Goal: Information Seeking & Learning: Learn about a topic

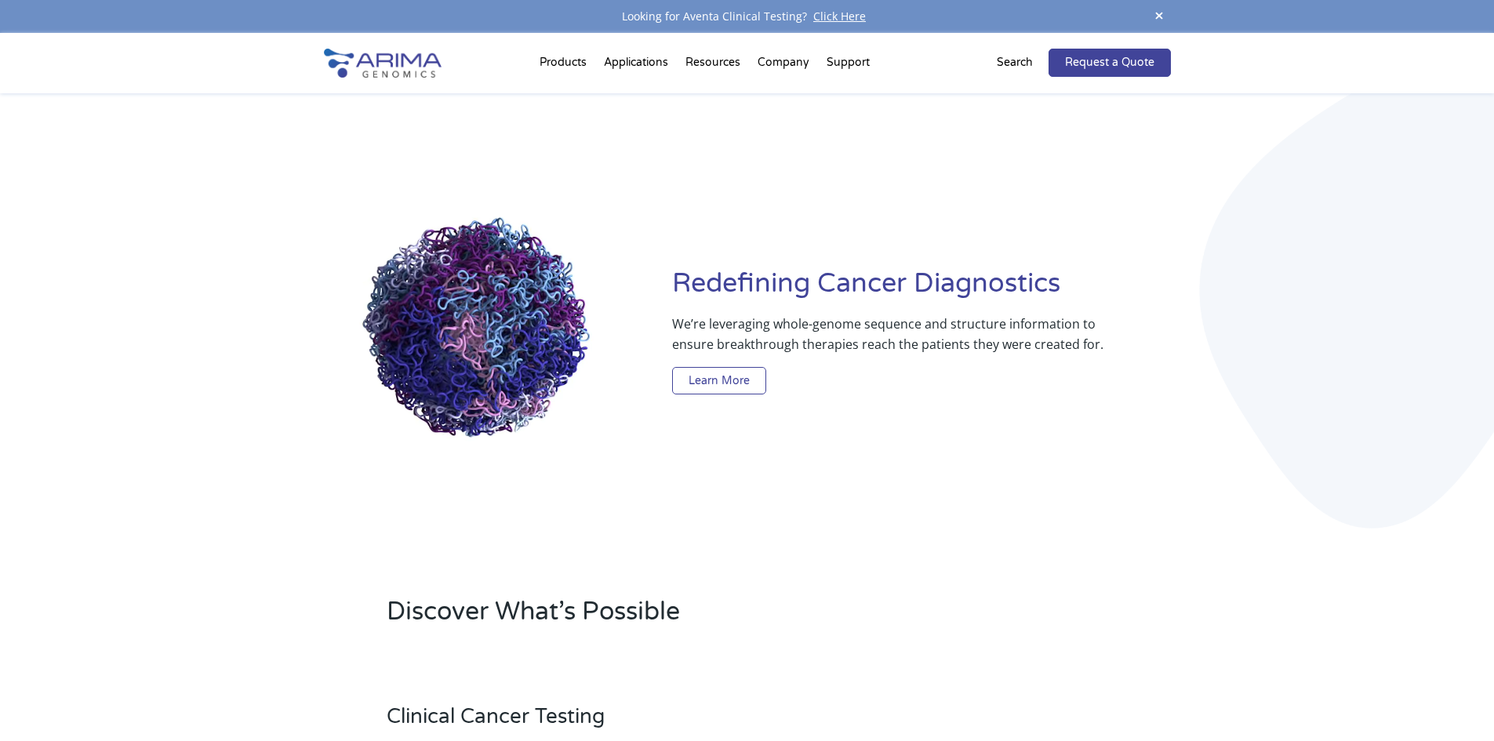
click at [731, 387] on link "Learn More" at bounding box center [719, 381] width 94 height 28
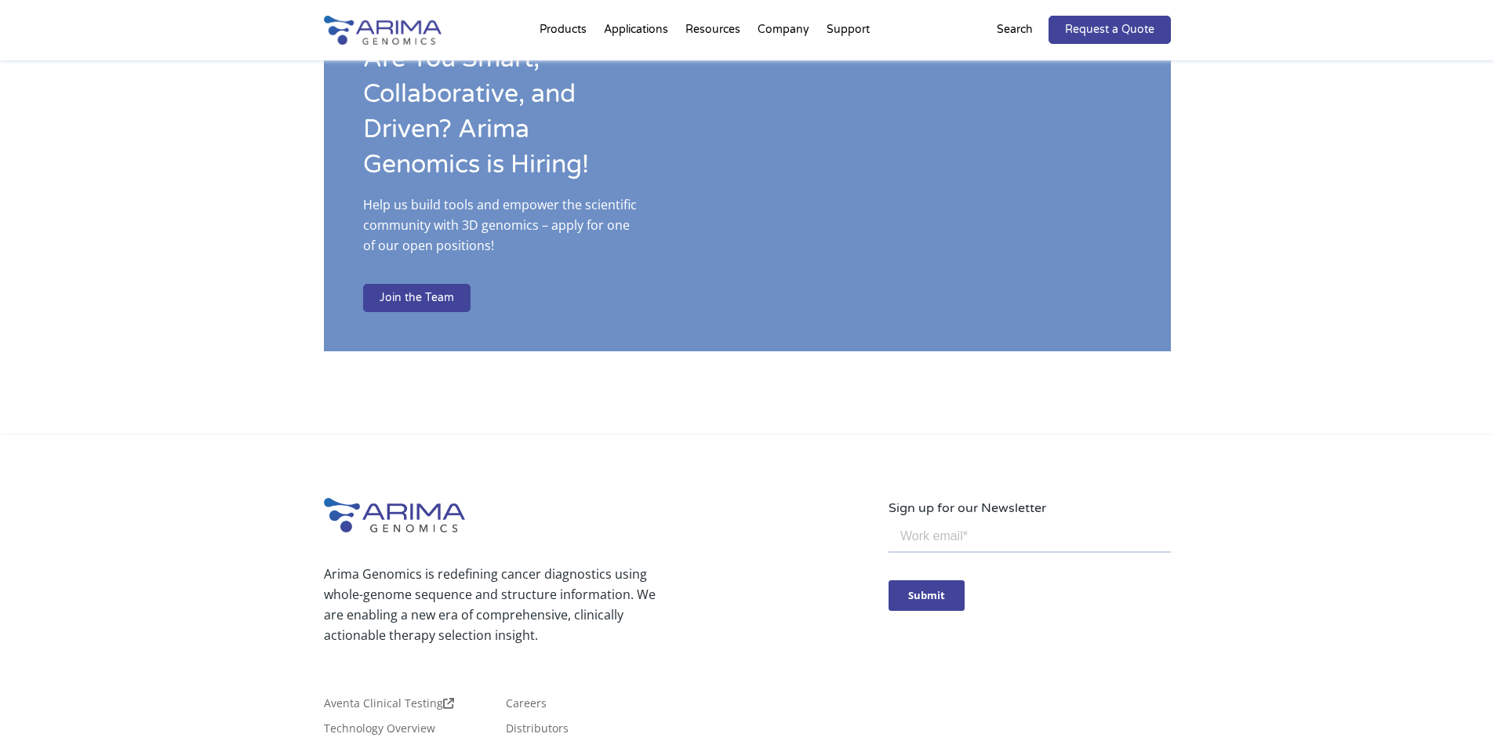
scroll to position [2712, 0]
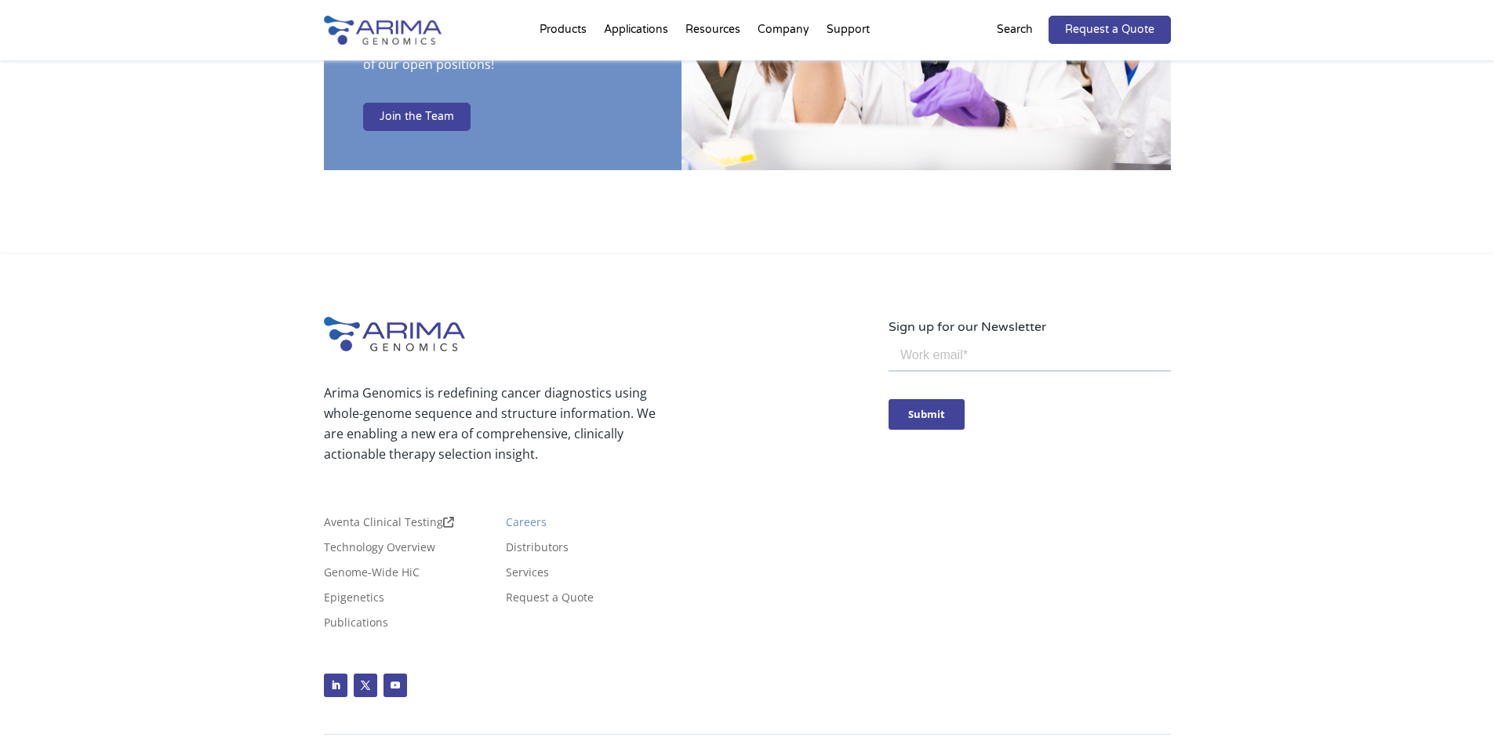
click at [533, 517] on link "Careers" at bounding box center [526, 525] width 41 height 17
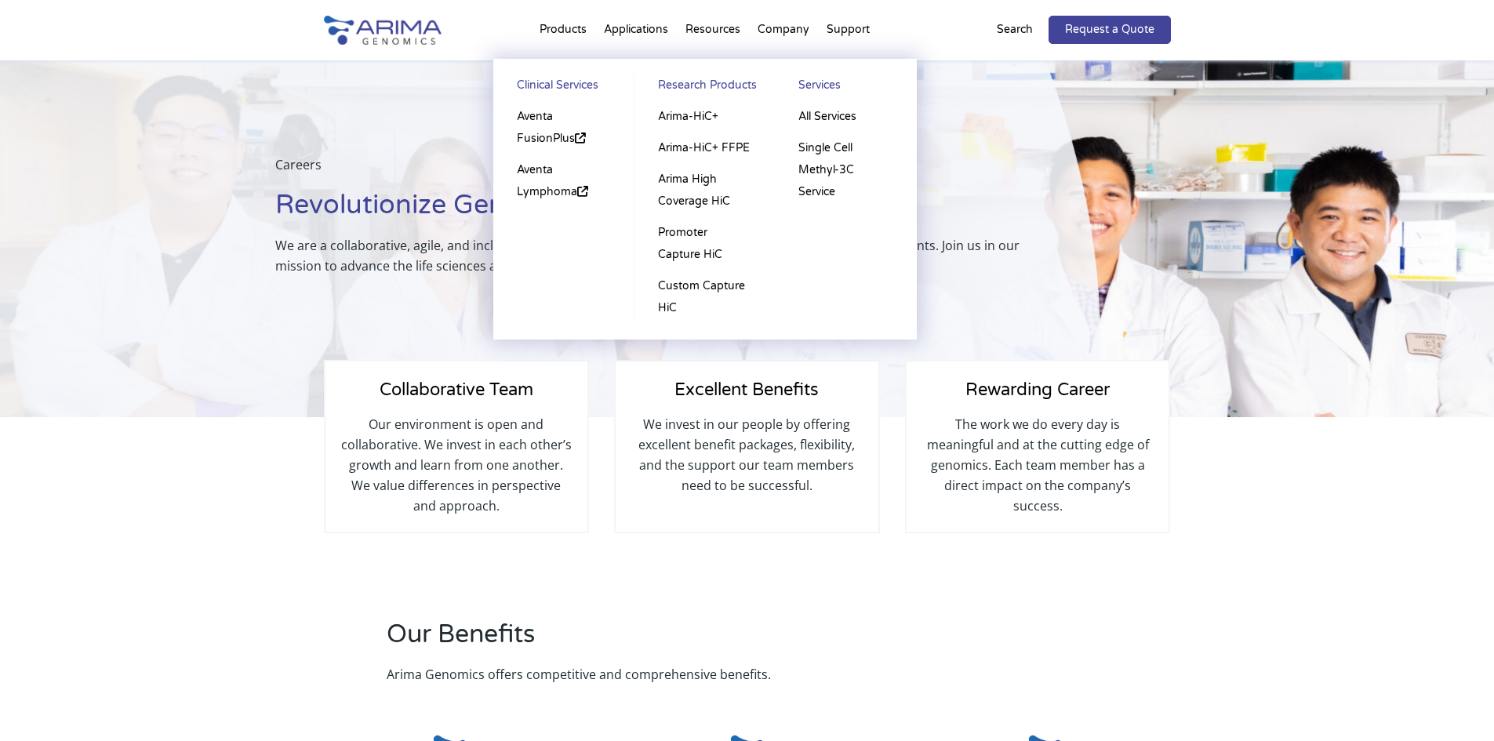
click at [558, 86] on link "Clinical Services" at bounding box center [564, 87] width 110 height 27
click at [546, 183] on link "Aventa Lymphoma" at bounding box center [564, 180] width 110 height 53
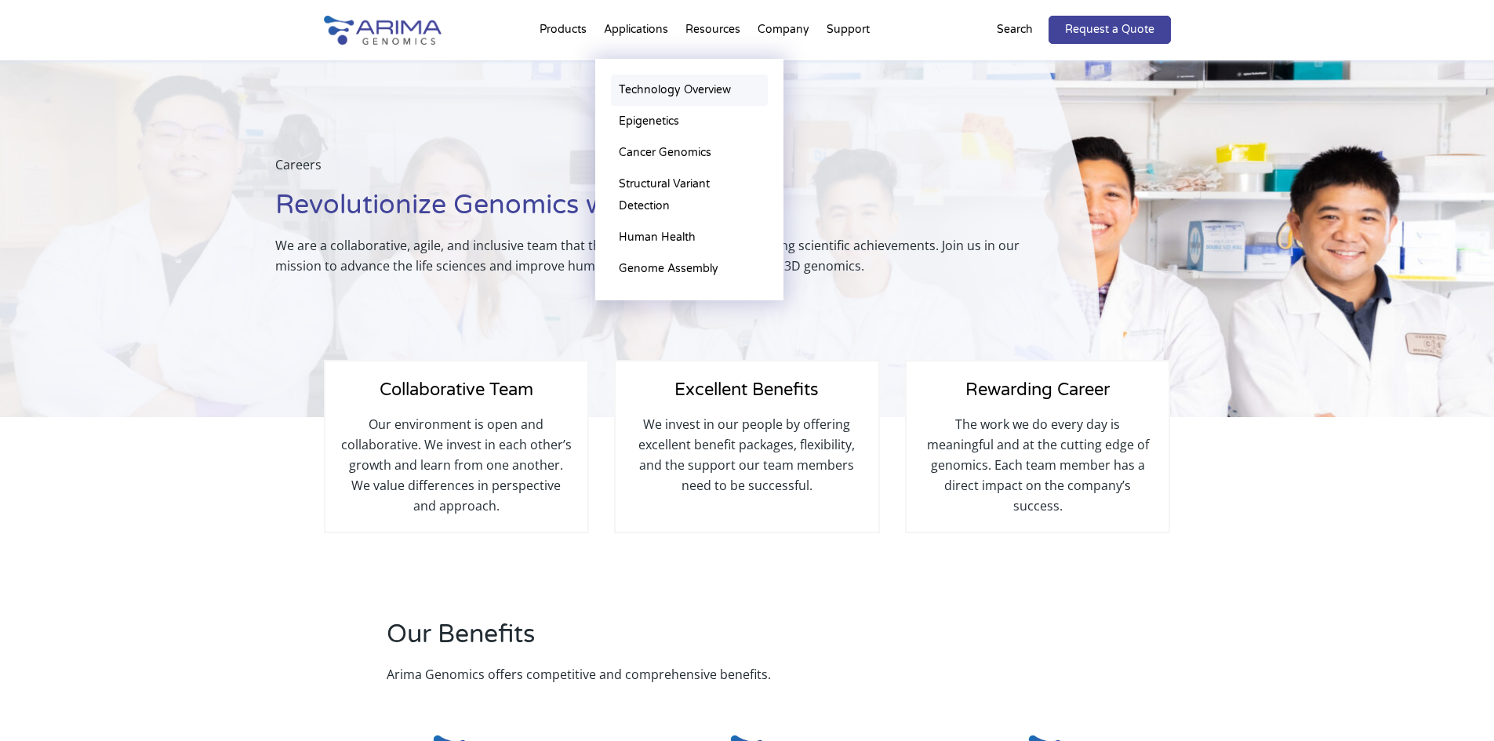
click at [630, 89] on link "Technology Overview" at bounding box center [689, 89] width 157 height 31
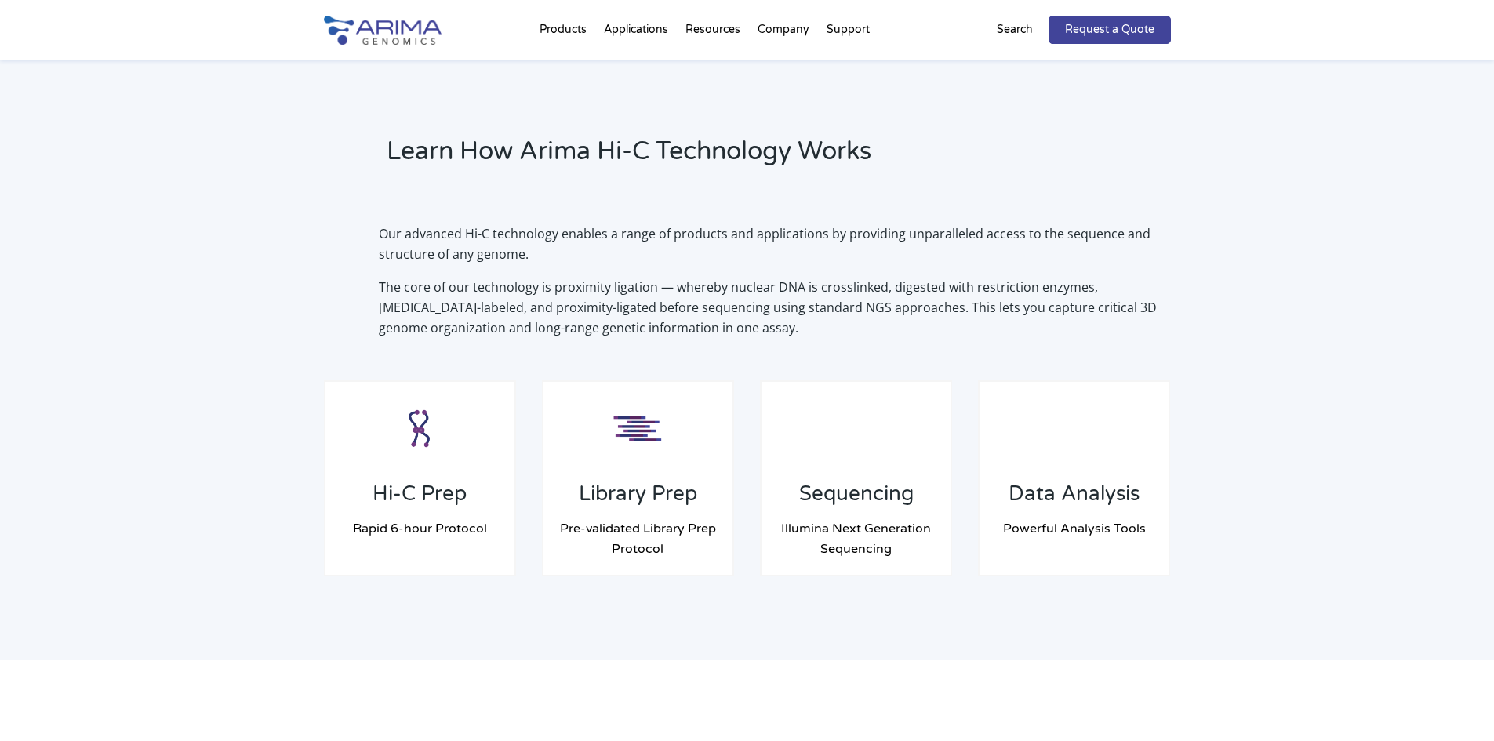
scroll to position [1066, 0]
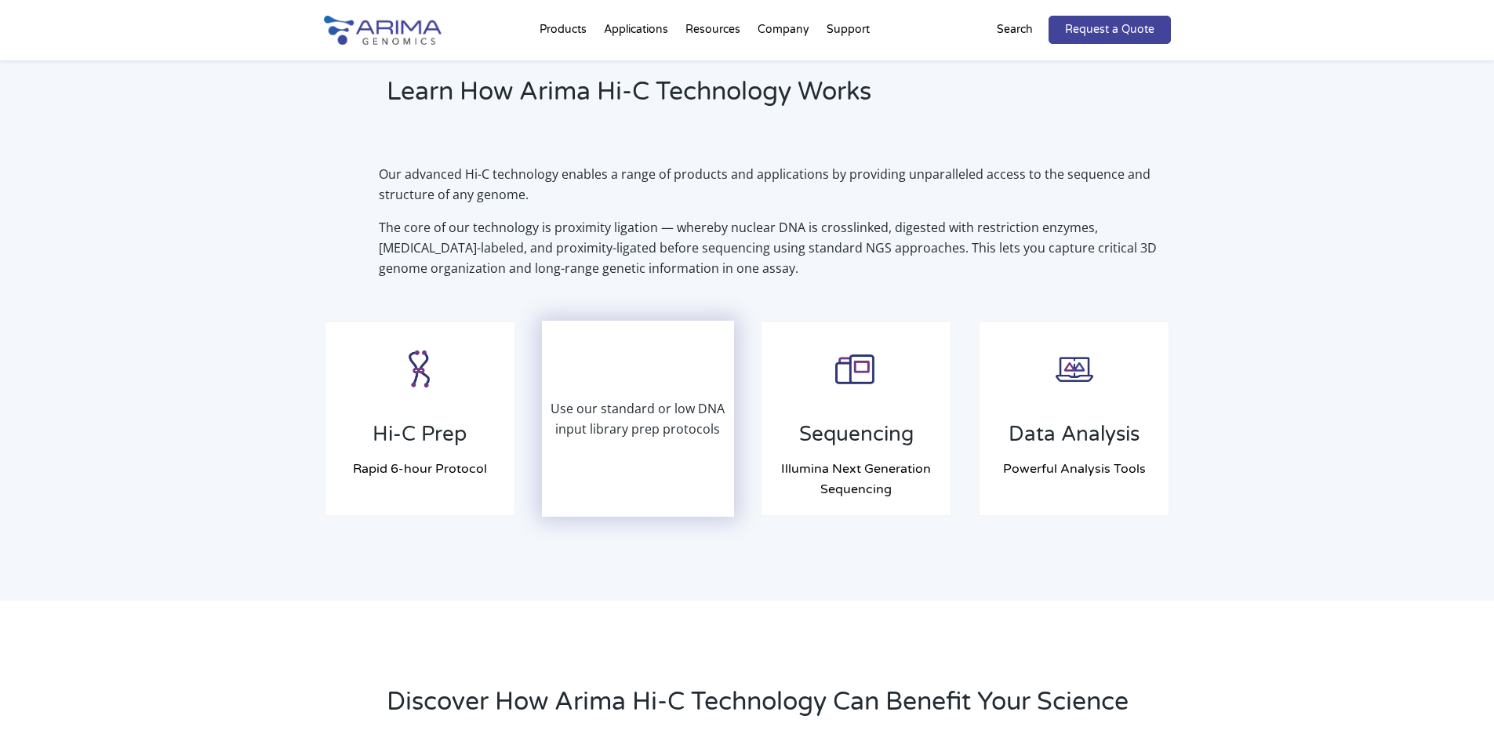
click at [688, 478] on div "Use our standard or low DNA input library prep protocols" at bounding box center [638, 418] width 190 height 193
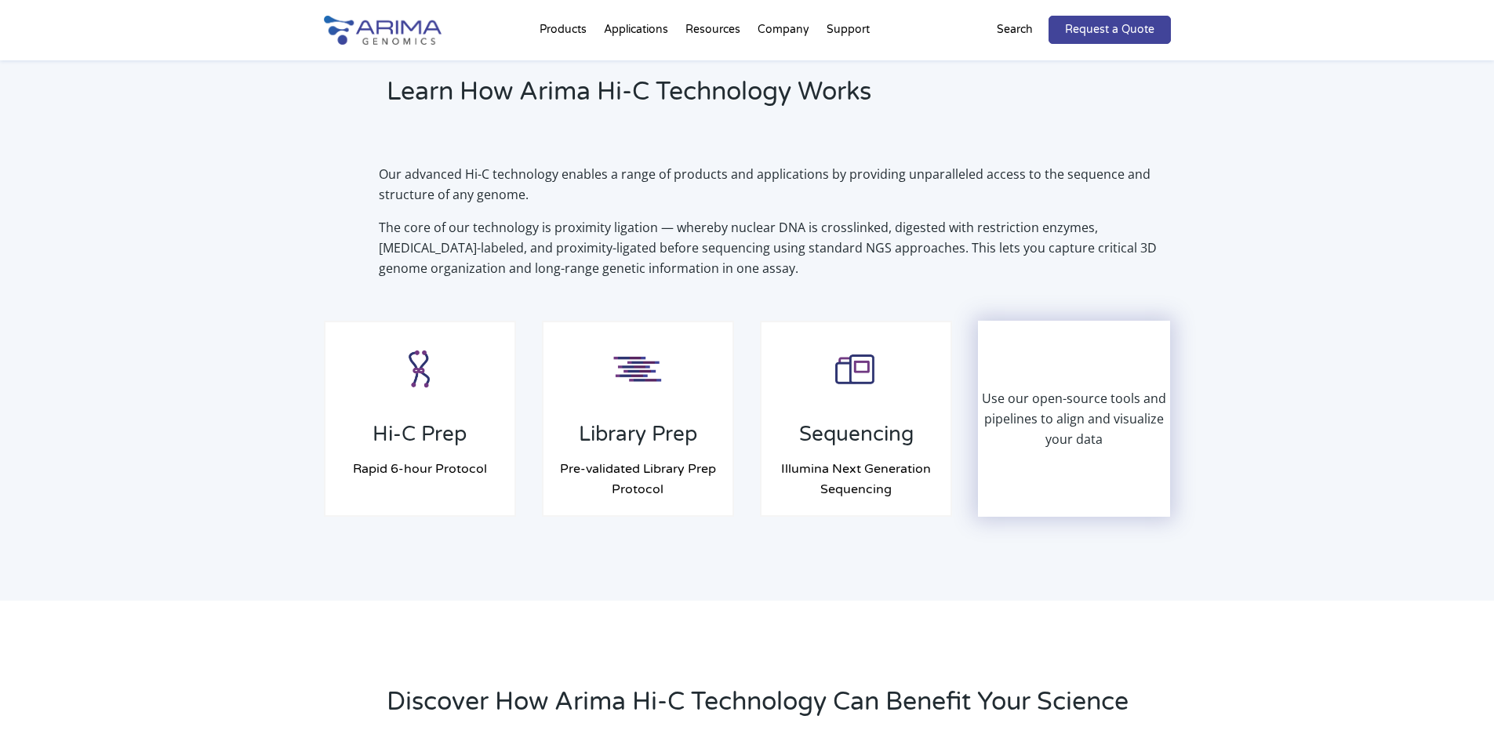
click at [1016, 482] on div "Use our open-source tools and pipelines to align and visualize your data" at bounding box center [1074, 418] width 190 height 193
click at [1084, 426] on p "Use our open-source tools and pipelines to align and visualize your data" at bounding box center [1074, 418] width 190 height 61
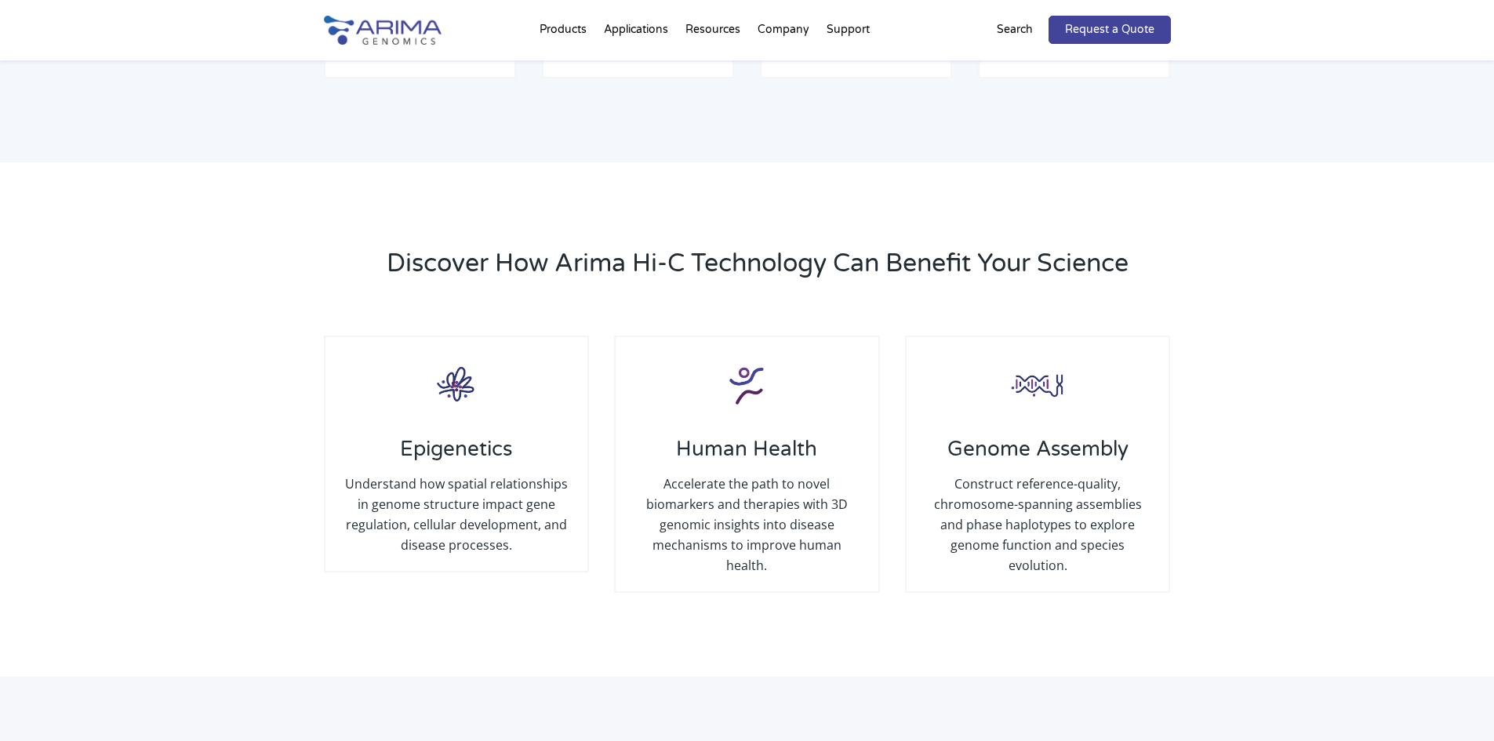
scroll to position [1506, 0]
click at [465, 464] on h3 "Epigenetics" at bounding box center [456, 454] width 231 height 37
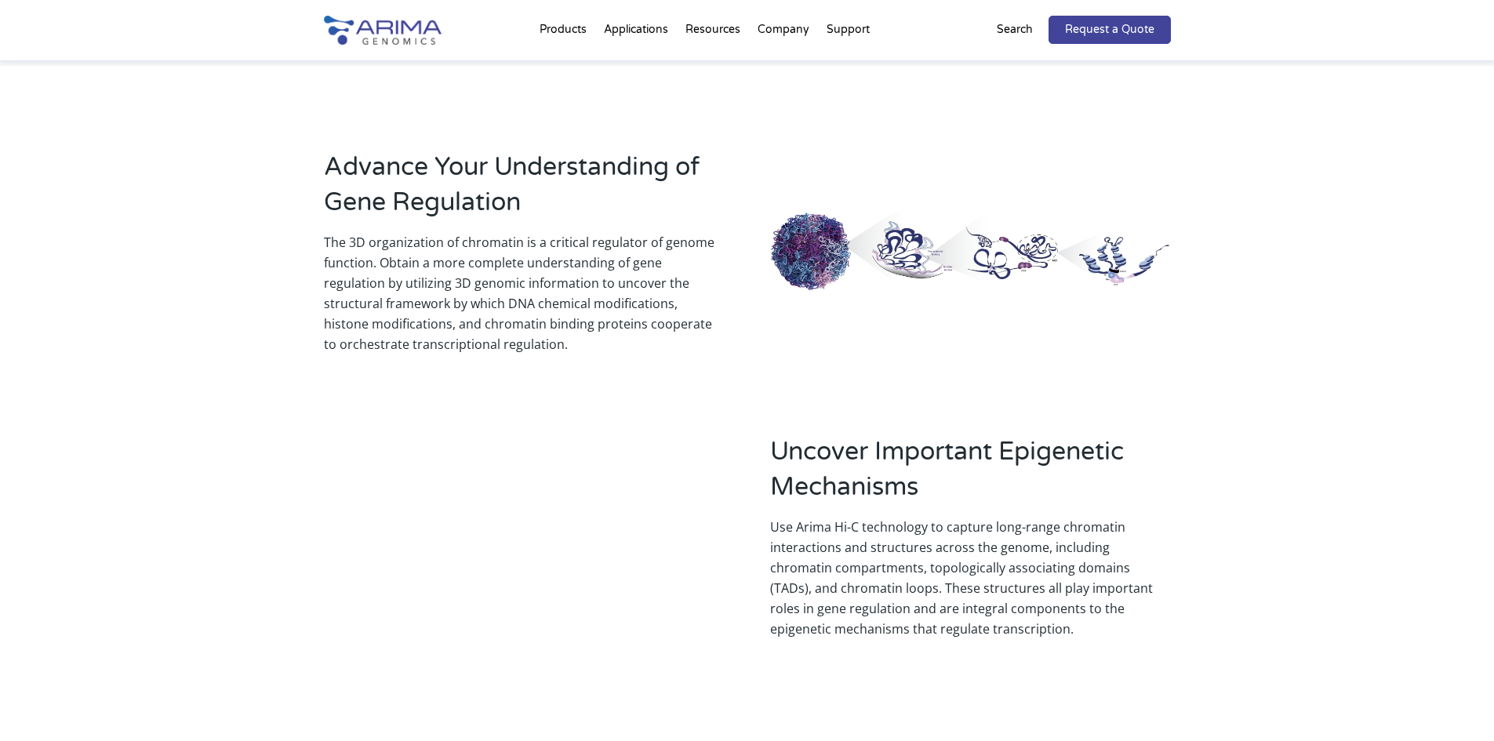
scroll to position [1192, 0]
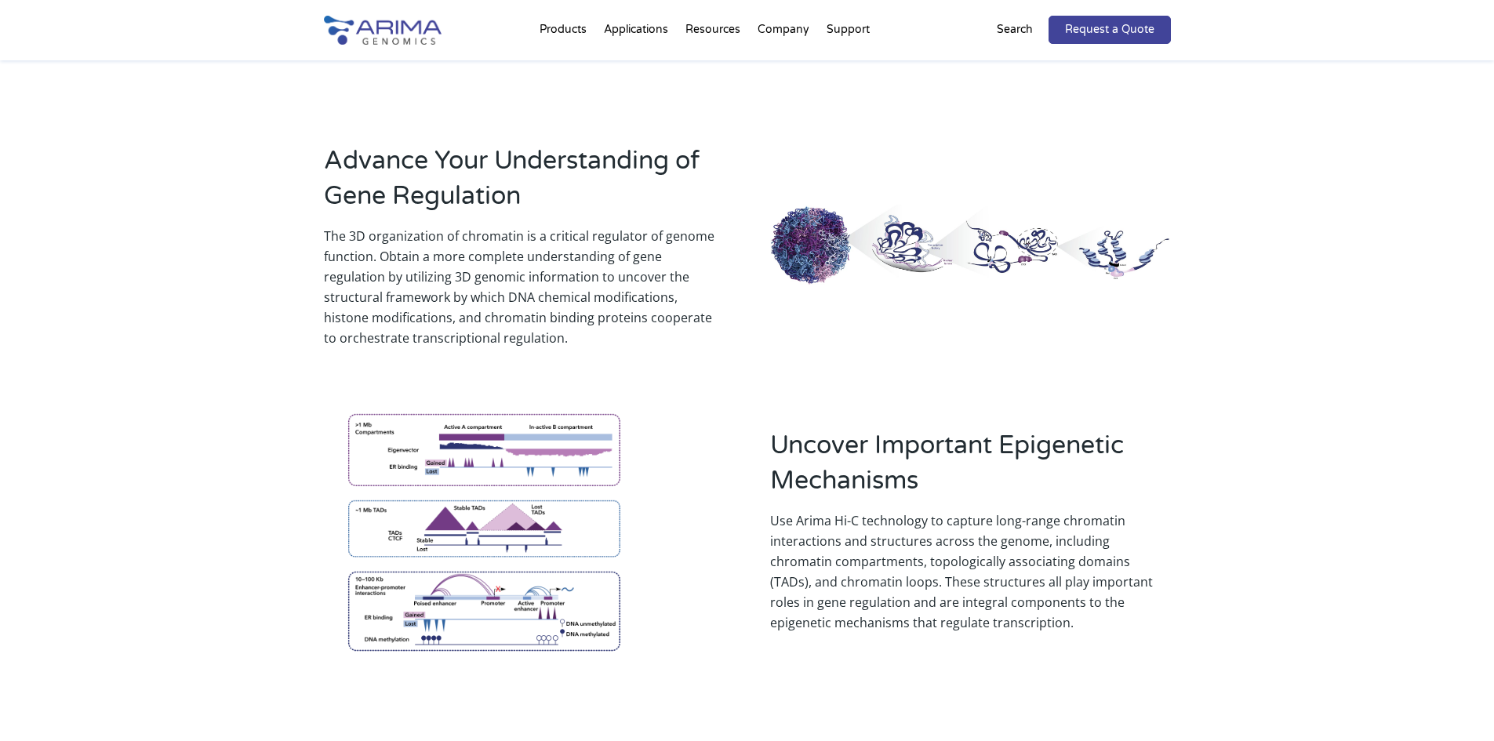
click at [985, 215] on img at bounding box center [970, 246] width 400 height 82
click at [939, 223] on img at bounding box center [970, 246] width 400 height 82
